Goal: Complete application form: Complete application form

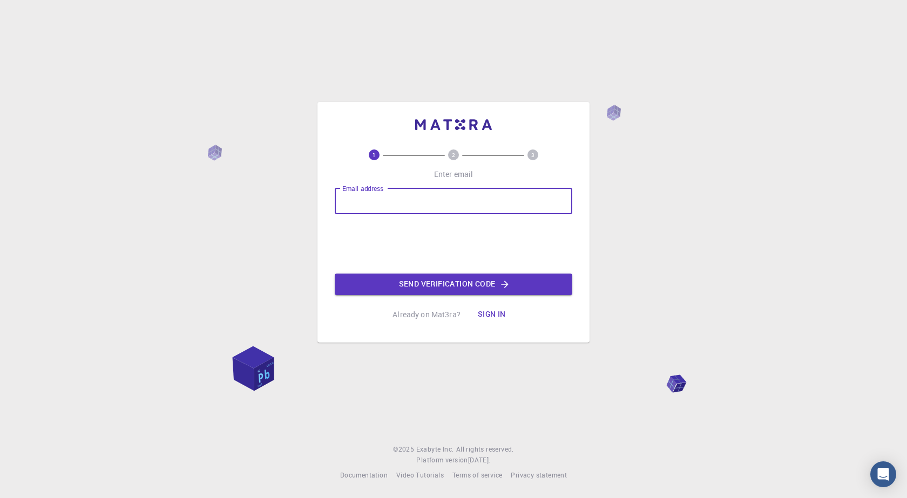
click at [382, 204] on input "Email address" at bounding box center [454, 201] width 238 height 26
click at [363, 211] on input "Email address" at bounding box center [454, 201] width 238 height 26
paste input "[EMAIL_ADDRESS][DOMAIN_NAME]"
type input "[EMAIL_ADDRESS][DOMAIN_NAME]"
click at [415, 295] on button "Send verification code" at bounding box center [454, 285] width 238 height 22
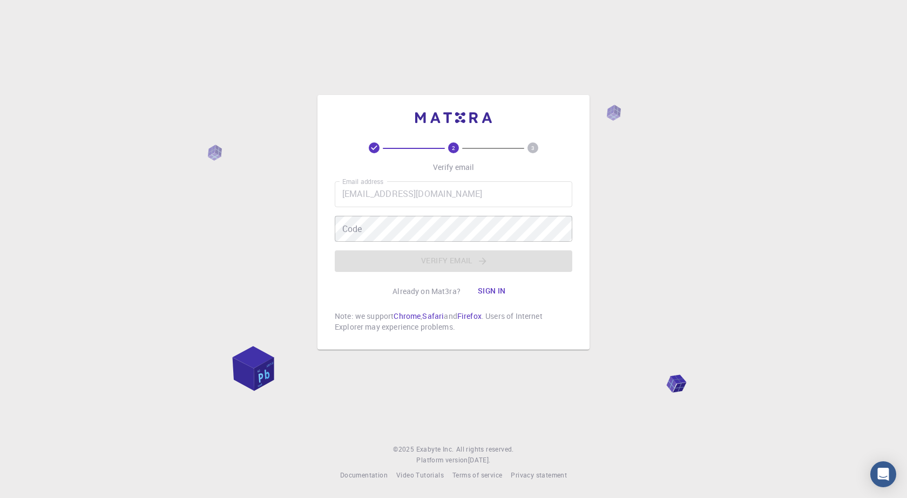
click at [357, 248] on div "Email address [EMAIL_ADDRESS][DOMAIN_NAME] Email address Code Code Verify email" at bounding box center [454, 226] width 238 height 91
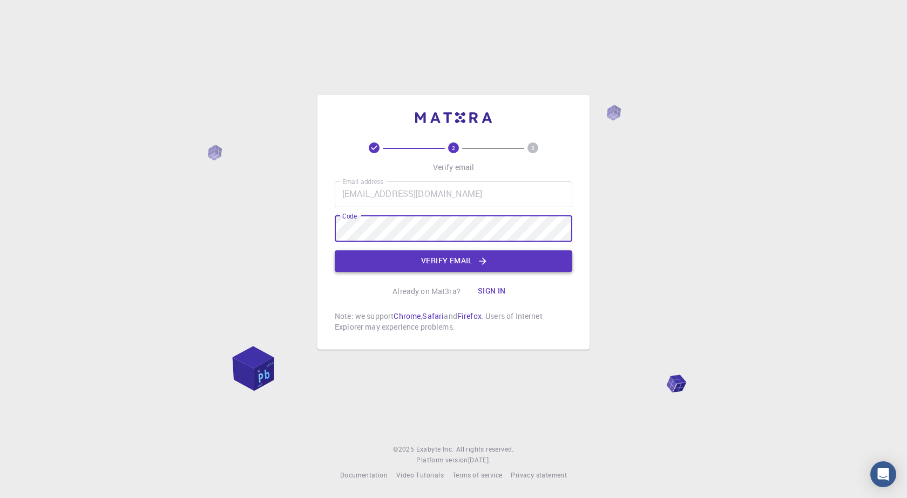
click at [386, 263] on button "Verify email" at bounding box center [454, 262] width 238 height 22
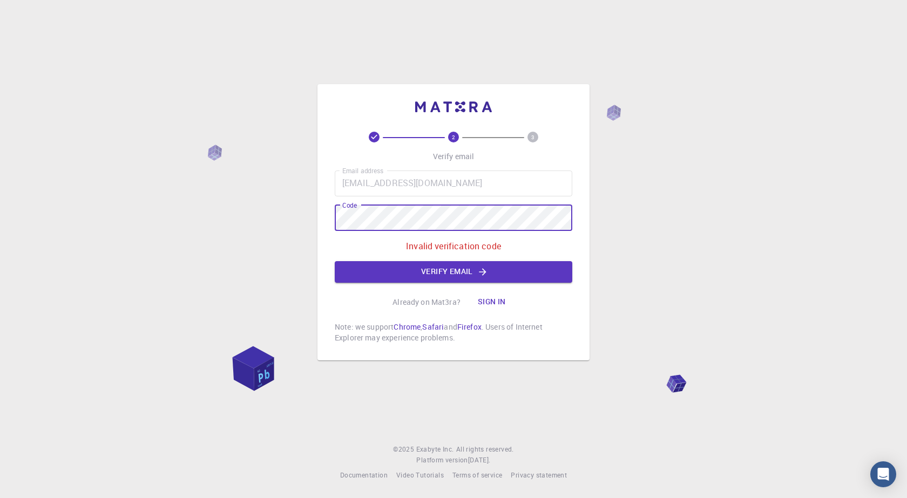
click at [262, 196] on div "2 3 Verify email Email address [EMAIL_ADDRESS][DOMAIN_NAME] Email address Code …" at bounding box center [453, 249] width 907 height 498
click at [404, 260] on div "Email address [EMAIL_ADDRESS][DOMAIN_NAME] Email address Code Code Invalid veri…" at bounding box center [454, 227] width 238 height 112
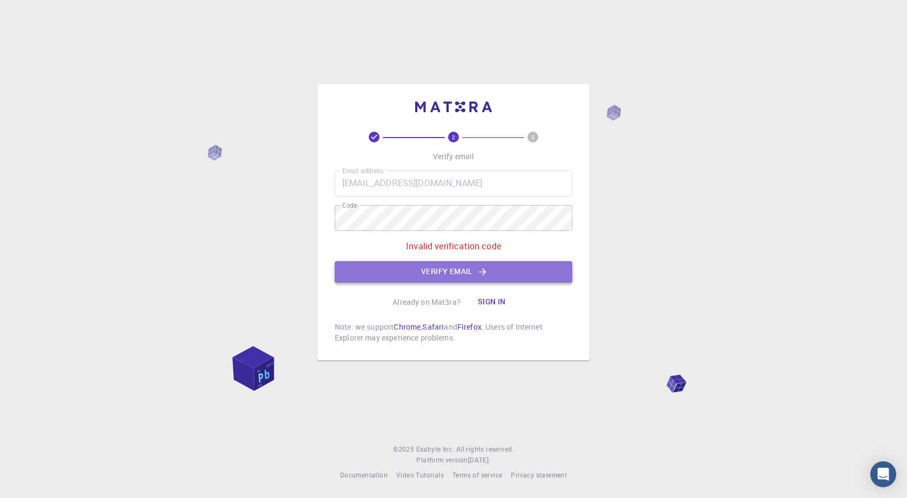
click at [404, 266] on button "Verify email" at bounding box center [454, 272] width 238 height 22
